Goal: Task Accomplishment & Management: Use online tool/utility

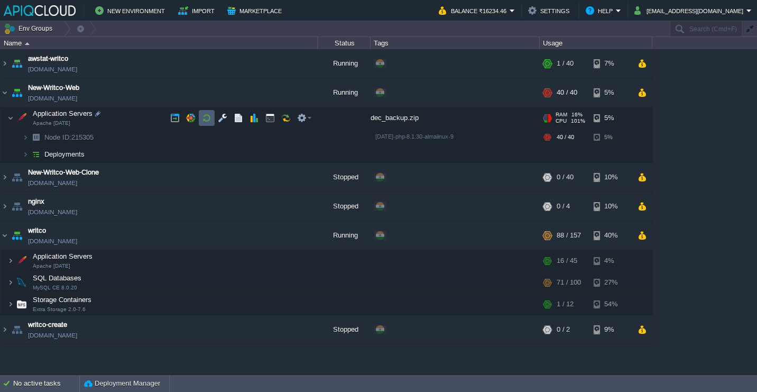
click at [206, 118] on button "button" at bounding box center [207, 118] width 10 height 10
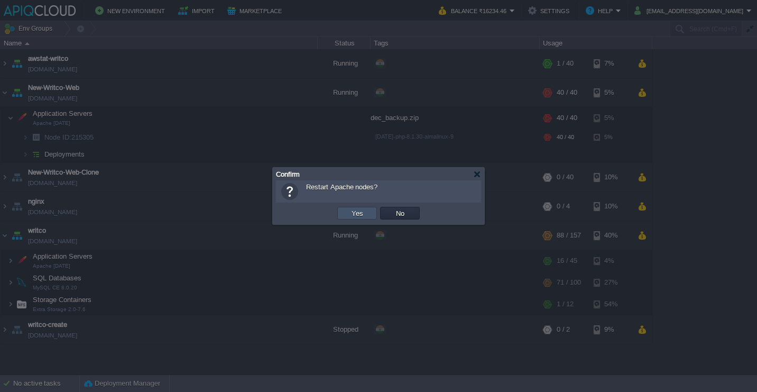
click at [363, 213] on button "Yes" at bounding box center [357, 213] width 18 height 10
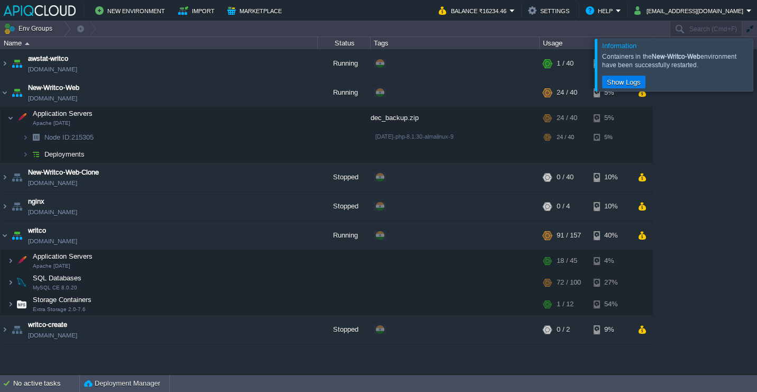
click at [757, 75] on div at bounding box center [770, 65] width 0 height 52
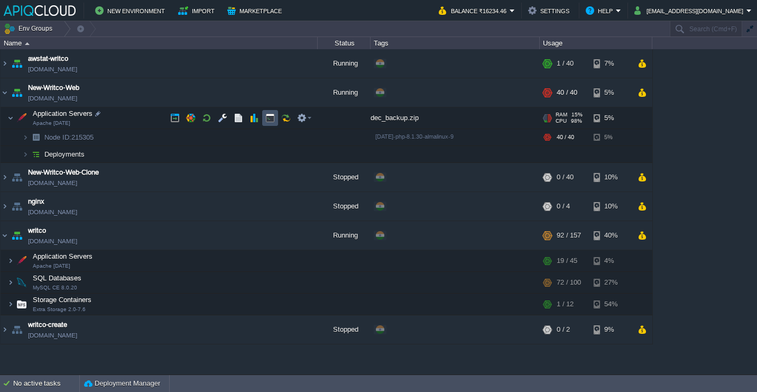
click at [272, 118] on button "button" at bounding box center [270, 118] width 10 height 10
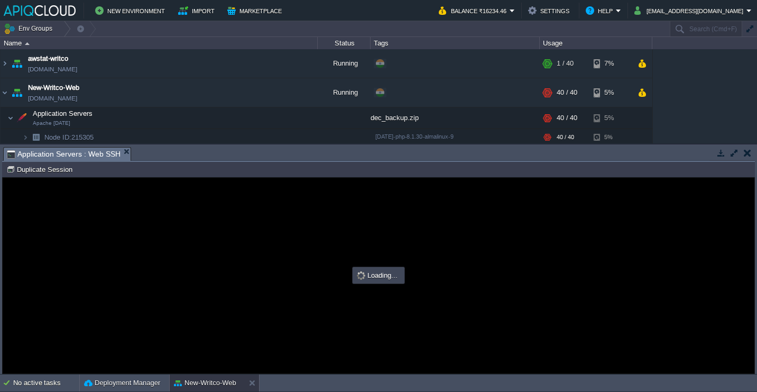
type input "#000000"
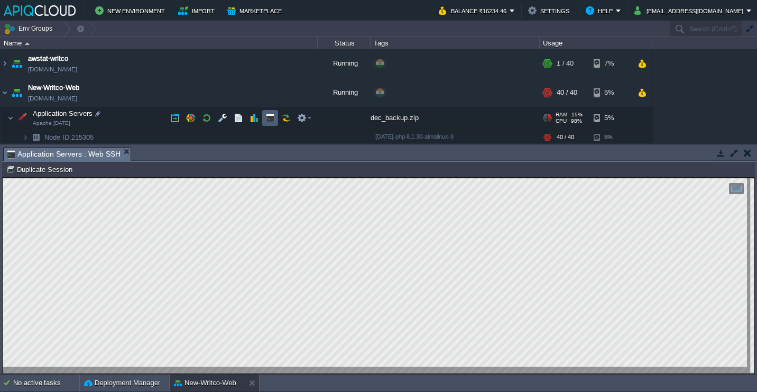
click at [274, 118] on button "button" at bounding box center [270, 118] width 10 height 10
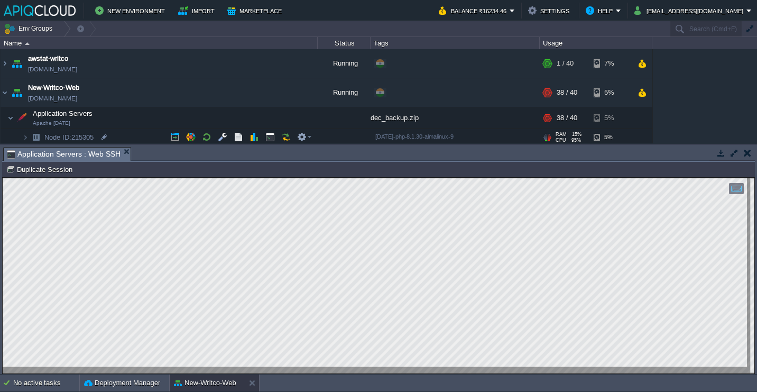
scroll to position [17, 0]
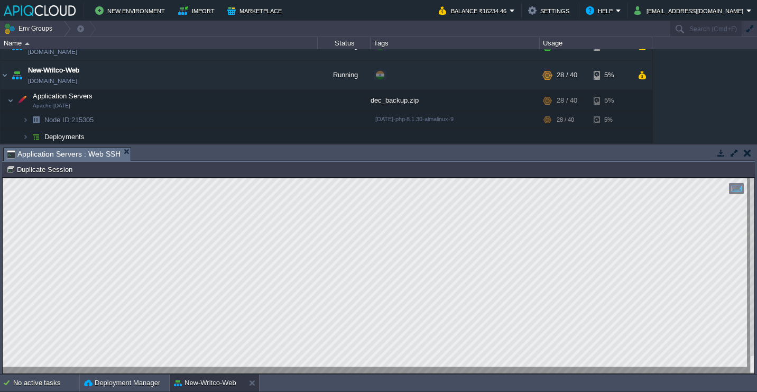
click at [733, 150] on button "button" at bounding box center [735, 153] width 10 height 10
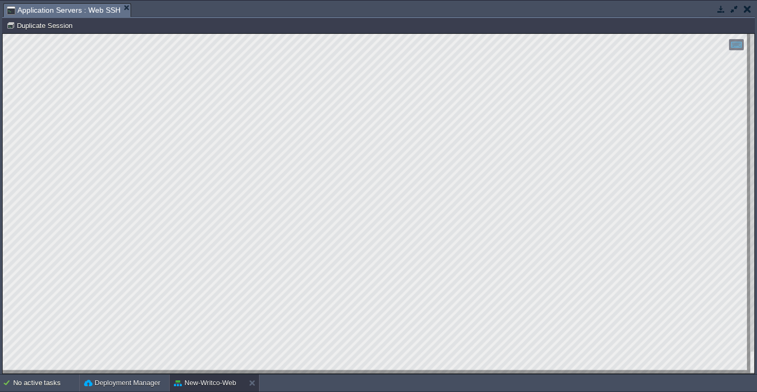
click at [747, 7] on button "button" at bounding box center [747, 9] width 7 height 10
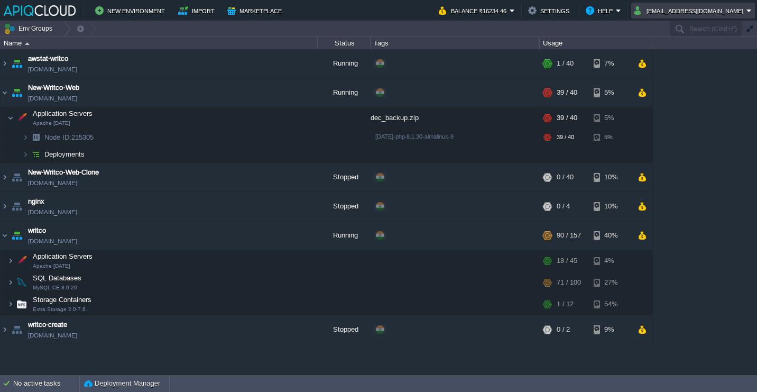
scroll to position [0, 0]
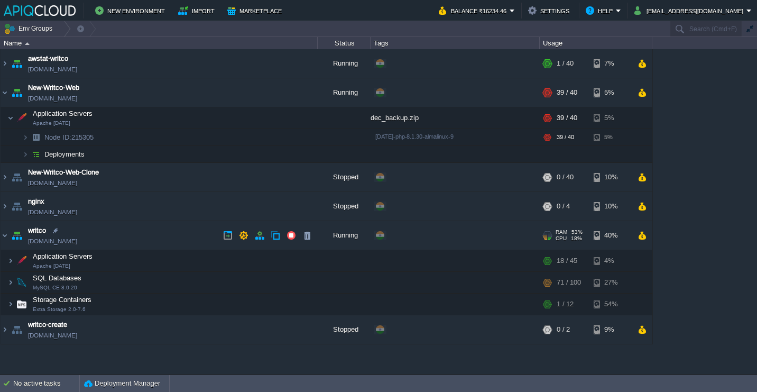
click at [134, 236] on td "writco [DOMAIN_NAME]" at bounding box center [159, 235] width 317 height 29
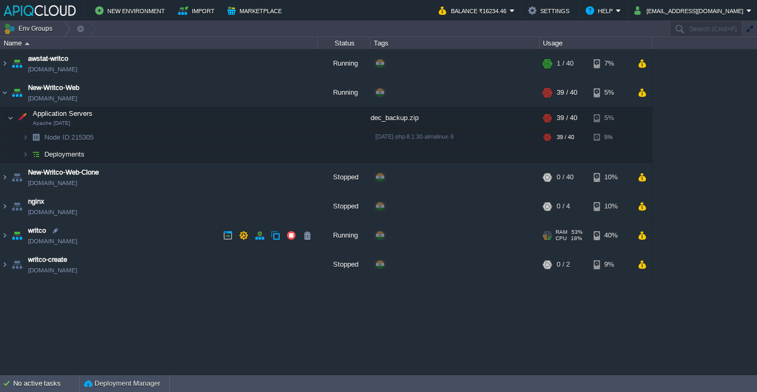
click at [171, 247] on td "writco [DOMAIN_NAME]" at bounding box center [159, 235] width 317 height 29
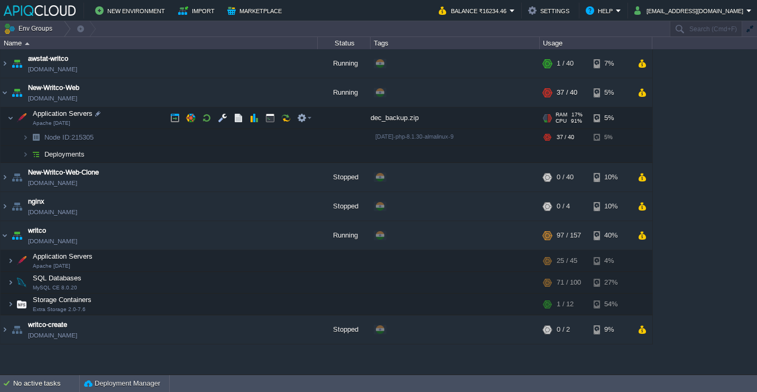
click at [142, 116] on td "Application Servers Apache [DATE]" at bounding box center [159, 118] width 317 height 22
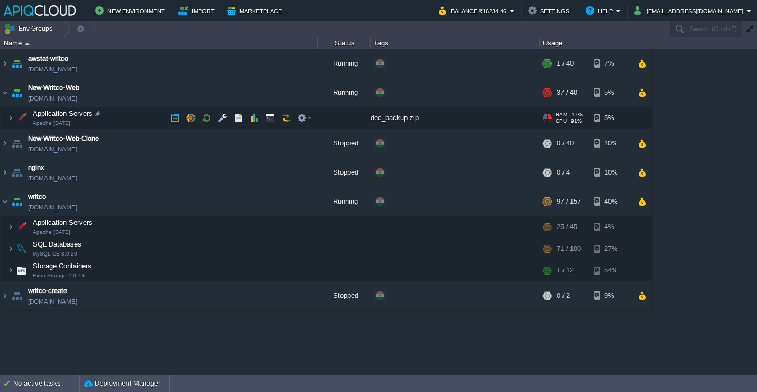
click at [141, 118] on td "Application Servers Apache [DATE]" at bounding box center [159, 118] width 317 height 22
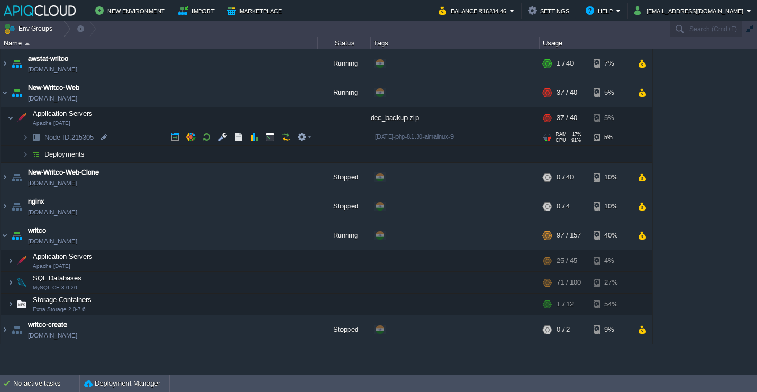
click at [128, 137] on td "Node ID: 215305" at bounding box center [159, 137] width 317 height 17
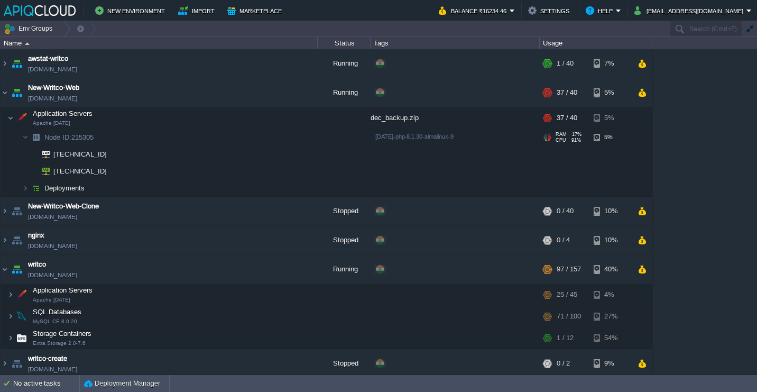
click at [128, 137] on td "Node ID: 215305" at bounding box center [159, 137] width 317 height 17
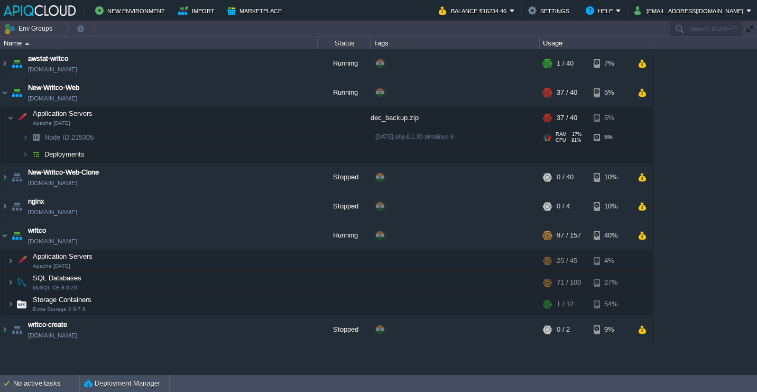
click at [128, 137] on td "Node ID: 215305" at bounding box center [159, 137] width 317 height 17
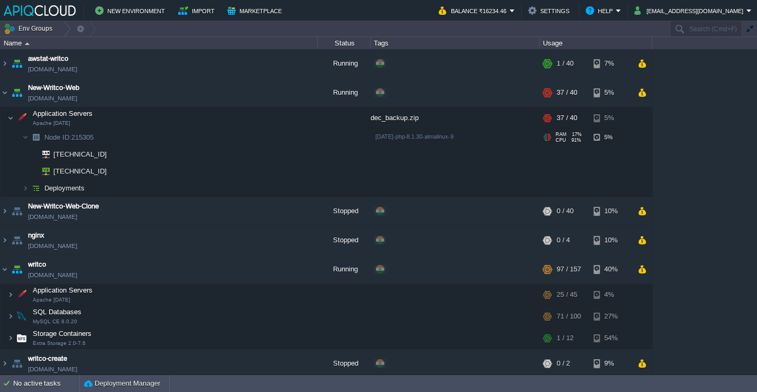
click at [128, 137] on td "Node ID: 215305" at bounding box center [159, 137] width 317 height 17
